Goal: Transaction & Acquisition: Purchase product/service

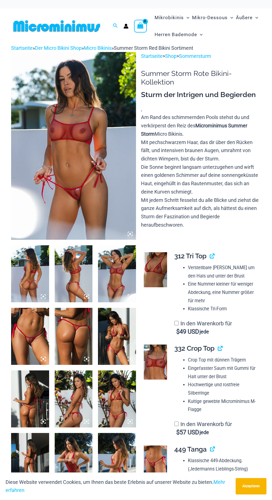
click at [82, 183] on img at bounding box center [73, 146] width 125 height 188
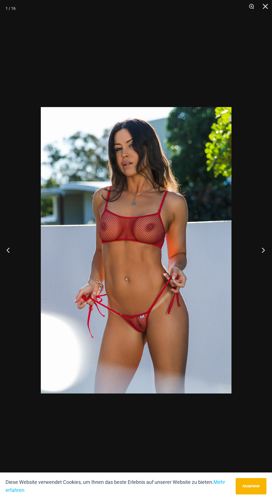
click at [255, 255] on button "Nächste" at bounding box center [262, 250] width 21 height 28
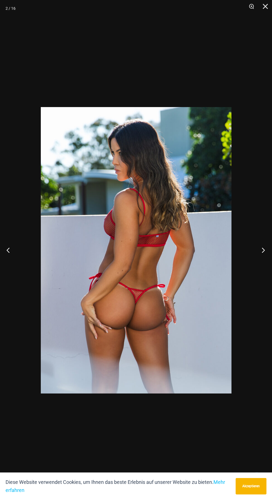
click at [255, 262] on button "Nächste" at bounding box center [262, 250] width 21 height 28
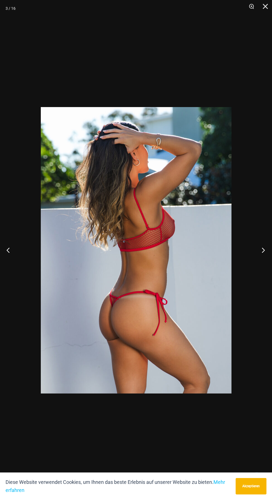
click at [255, 254] on button "Nächste" at bounding box center [262, 250] width 21 height 28
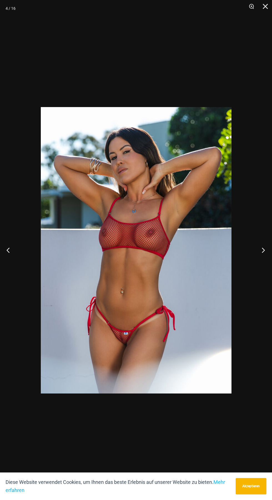
click at [257, 257] on button "Nächste" at bounding box center [262, 250] width 21 height 28
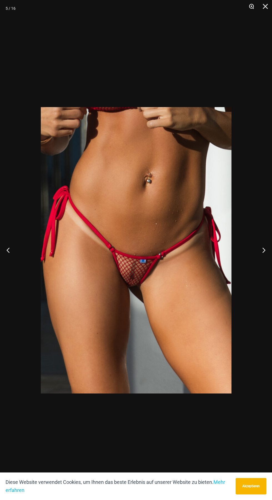
click at [247, 2] on button "Zoom" at bounding box center [250, 8] width 14 height 17
click at [253, 2] on button "Zoom" at bounding box center [250, 8] width 14 height 17
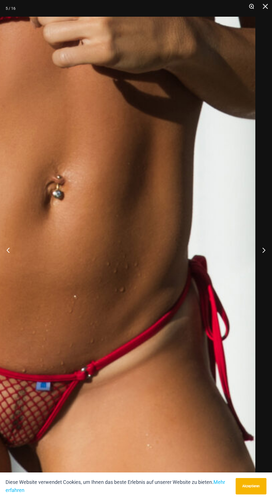
click at [251, 3] on button "Zoom" at bounding box center [250, 8] width 14 height 17
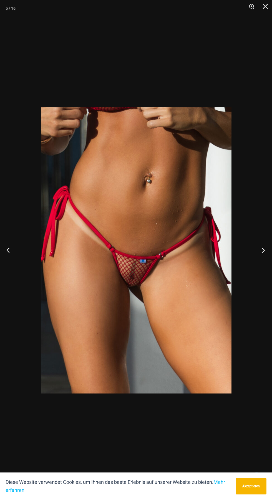
click at [258, 250] on button "Nächste" at bounding box center [262, 250] width 21 height 28
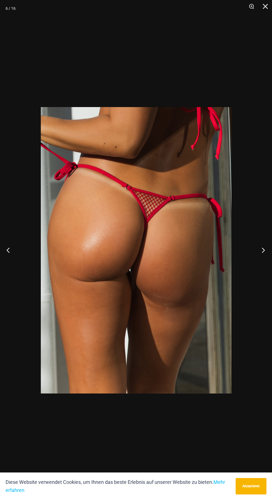
click at [257, 252] on button "Nächste" at bounding box center [262, 250] width 21 height 28
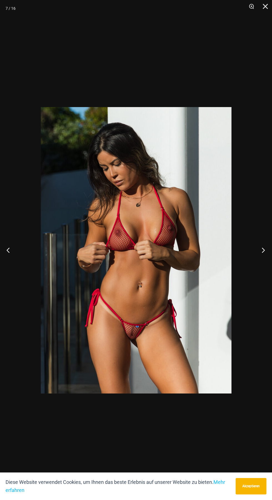
click at [257, 252] on button "Nächste" at bounding box center [262, 250] width 21 height 28
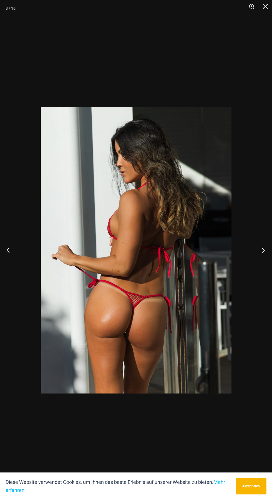
click at [258, 257] on button "Nächste" at bounding box center [262, 250] width 21 height 28
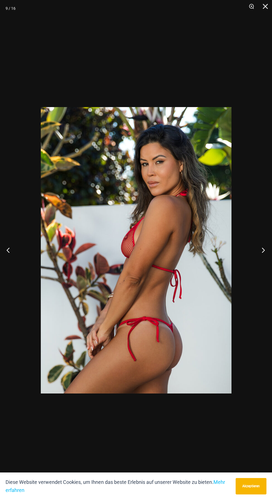
click at [259, 245] on button "Nächste" at bounding box center [262, 250] width 21 height 28
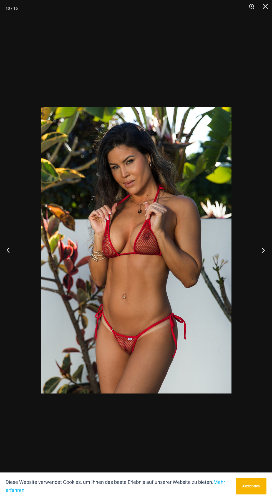
click at [256, 249] on button "Nächste" at bounding box center [262, 250] width 21 height 28
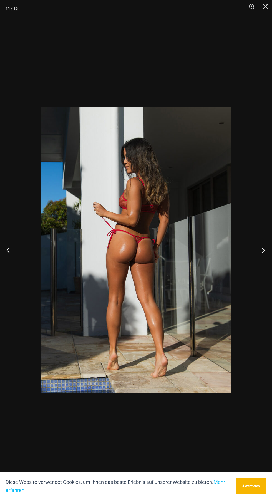
click at [259, 247] on button "Nächste" at bounding box center [262, 250] width 21 height 28
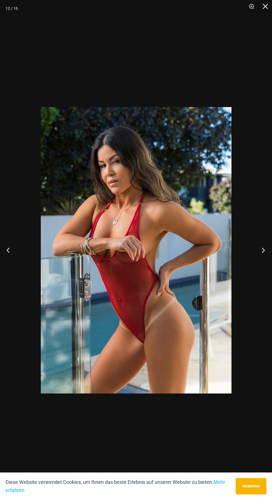
click at [262, 246] on button "Nächste" at bounding box center [262, 250] width 21 height 28
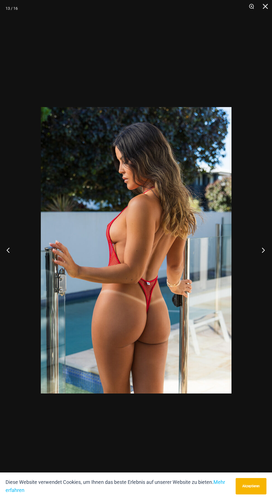
click at [263, 247] on button "Nächste" at bounding box center [262, 250] width 21 height 28
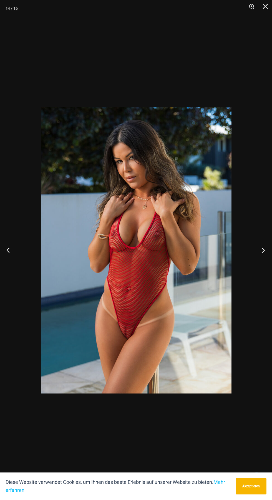
click at [260, 255] on button "Nächste" at bounding box center [262, 250] width 21 height 28
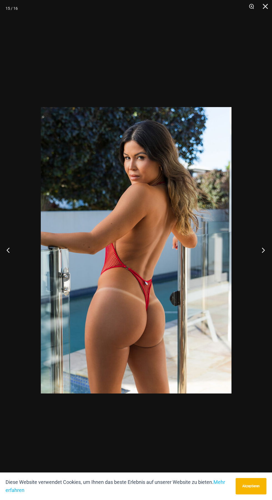
click at [267, 248] on button "Nächste" at bounding box center [262, 250] width 21 height 28
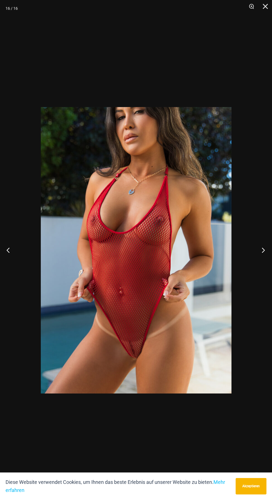
click at [263, 246] on button "Nächste" at bounding box center [262, 250] width 21 height 28
